Goal: Find specific page/section: Find specific page/section

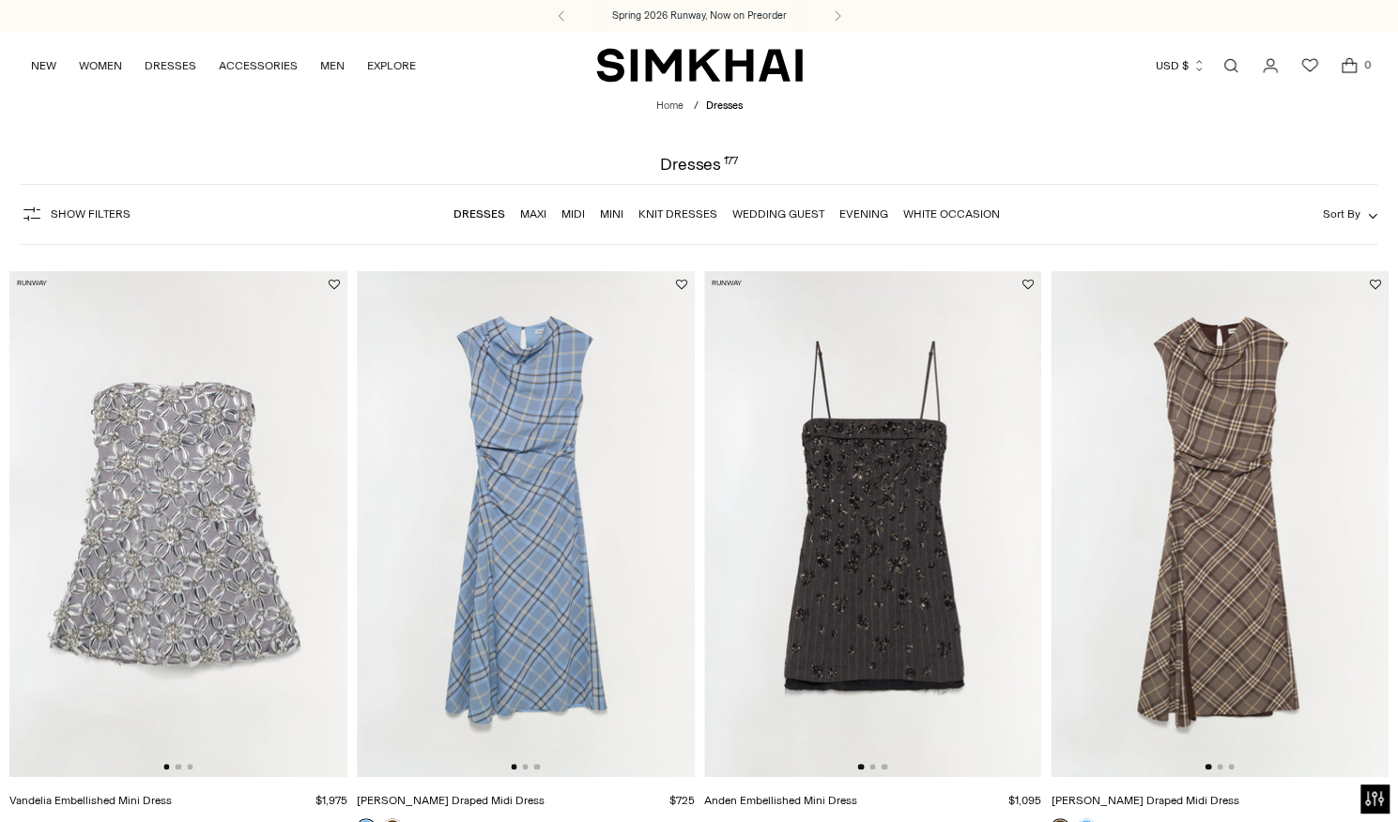
click at [1349, 209] on span "Sort By" at bounding box center [1342, 213] width 38 height 13
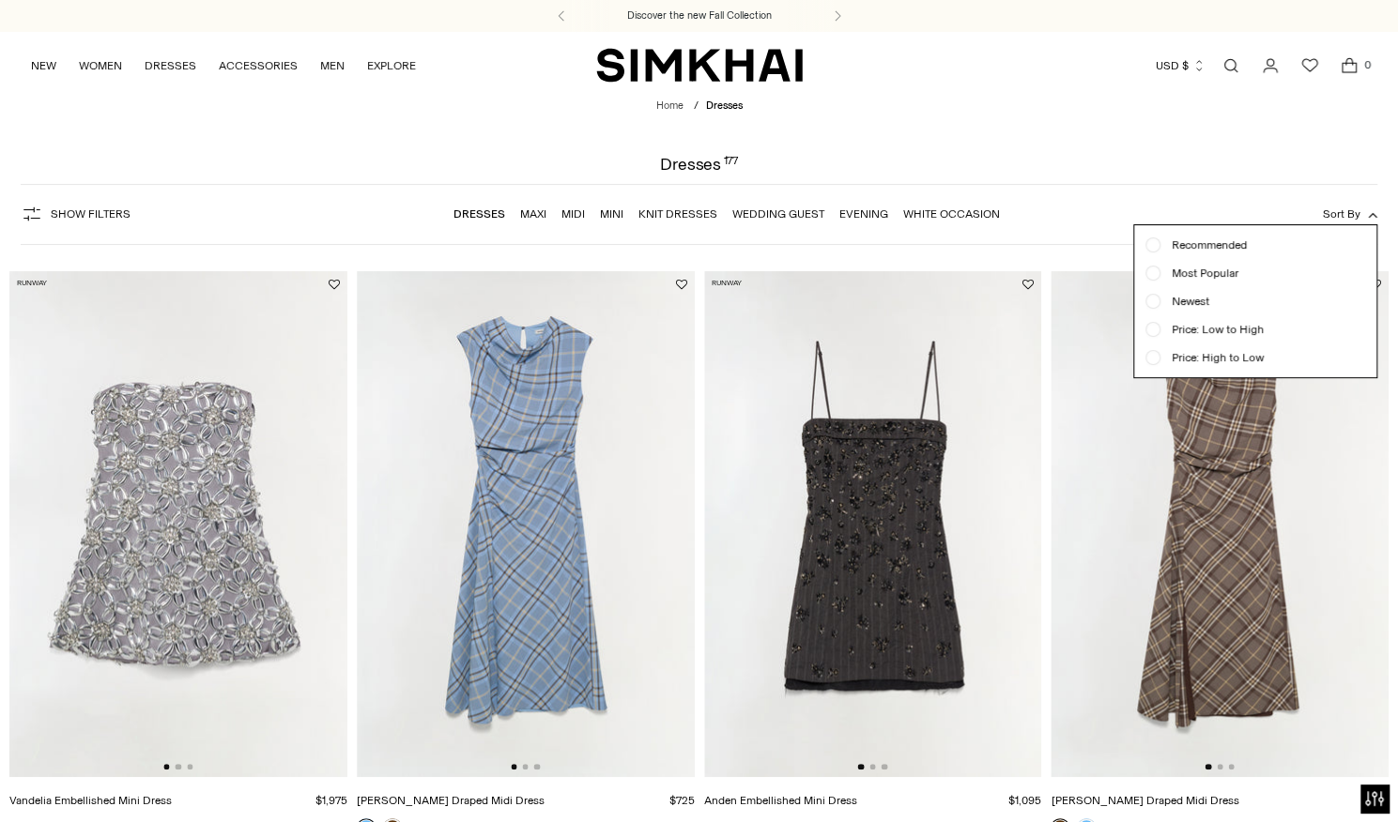
click at [608, 213] on link "Mini" at bounding box center [611, 213] width 23 height 13
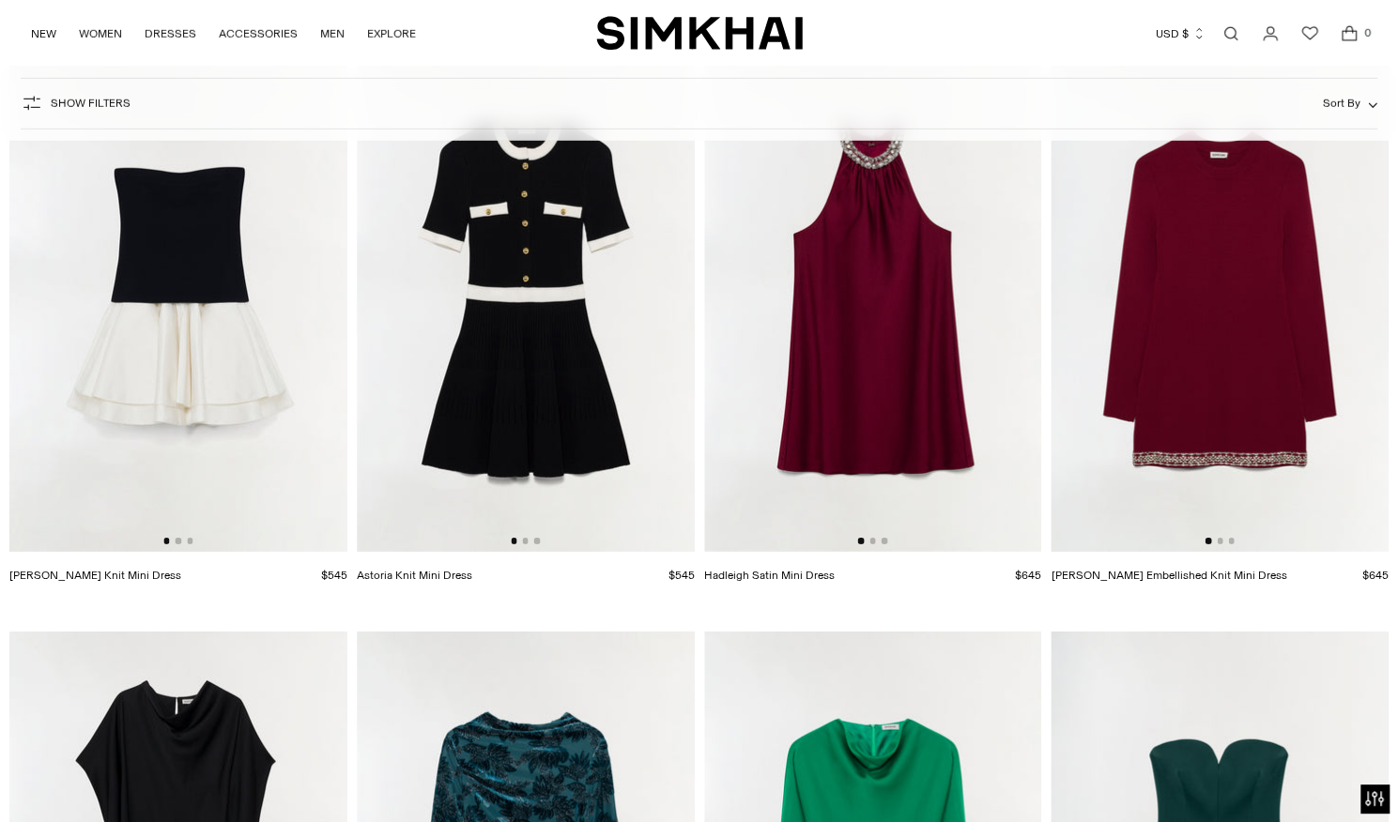
scroll to position [3191, 0]
